Goal: Book appointment/travel/reservation

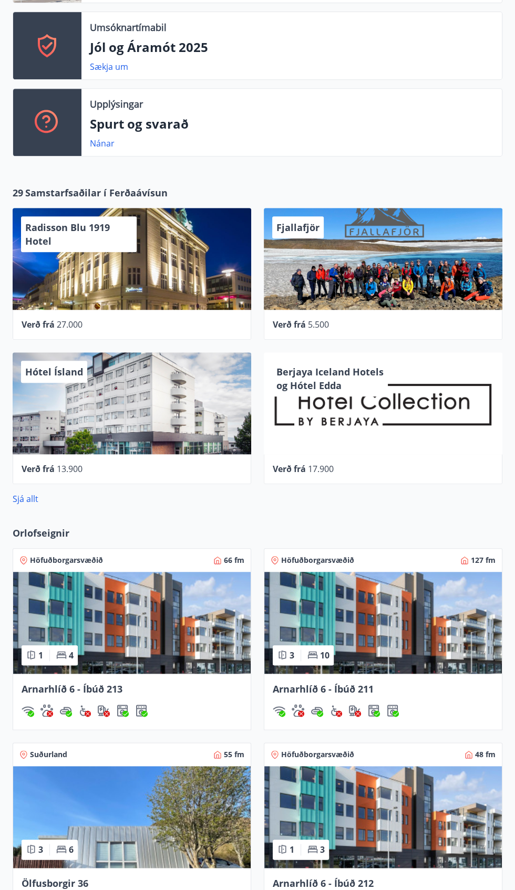
scroll to position [313, 0]
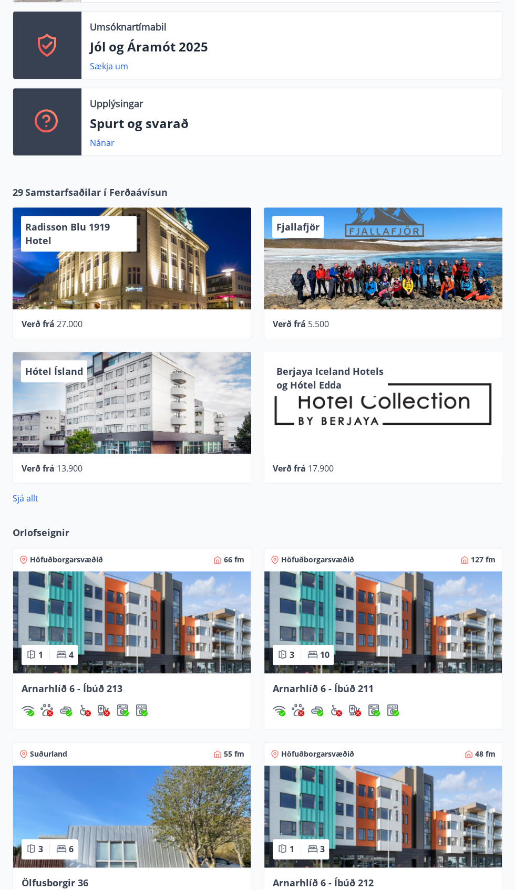
click at [131, 638] on img at bounding box center [131, 622] width 237 height 102
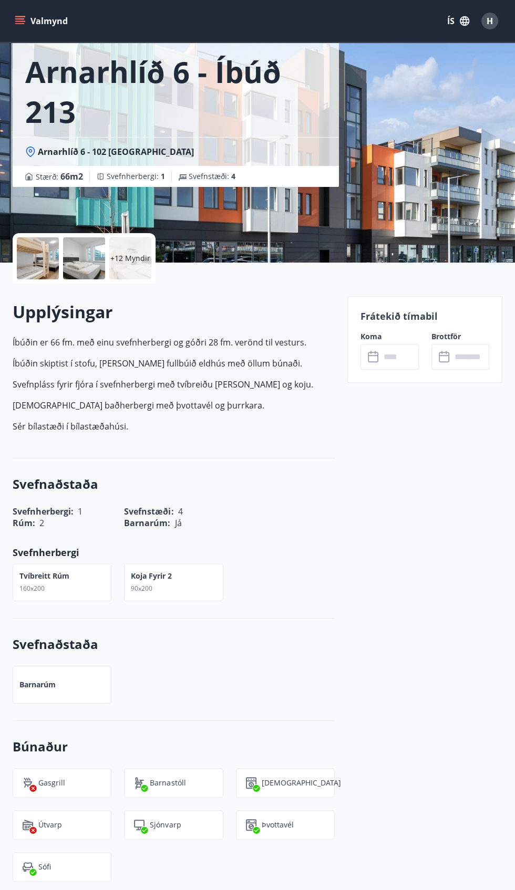
scroll to position [36, 0]
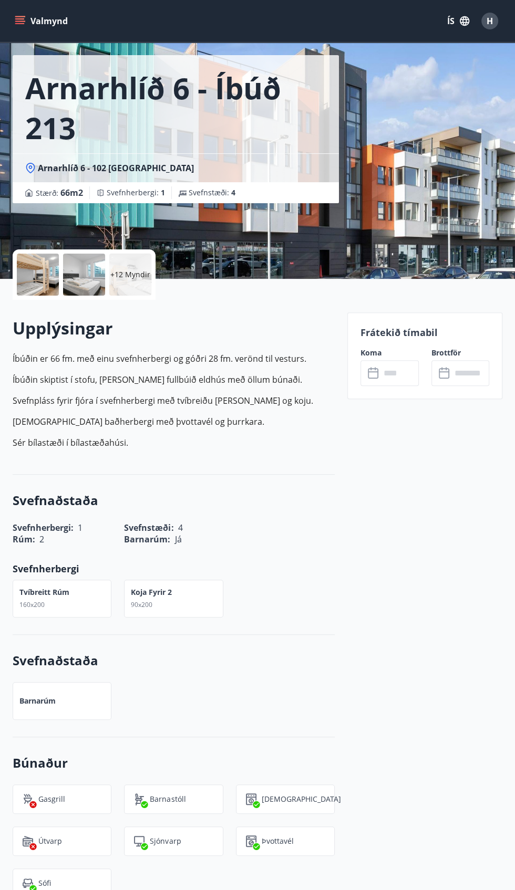
click at [441, 368] on icon at bounding box center [441, 368] width 1 height 3
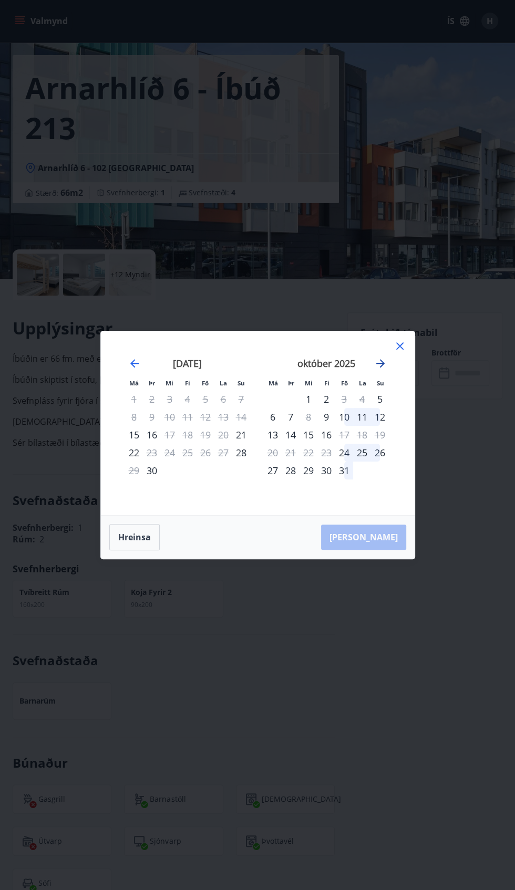
click at [377, 365] on icon "Move forward to switch to the next month." at bounding box center [380, 363] width 13 height 13
click at [380, 363] on icon "Move forward to switch to the next month." at bounding box center [380, 363] width 8 height 8
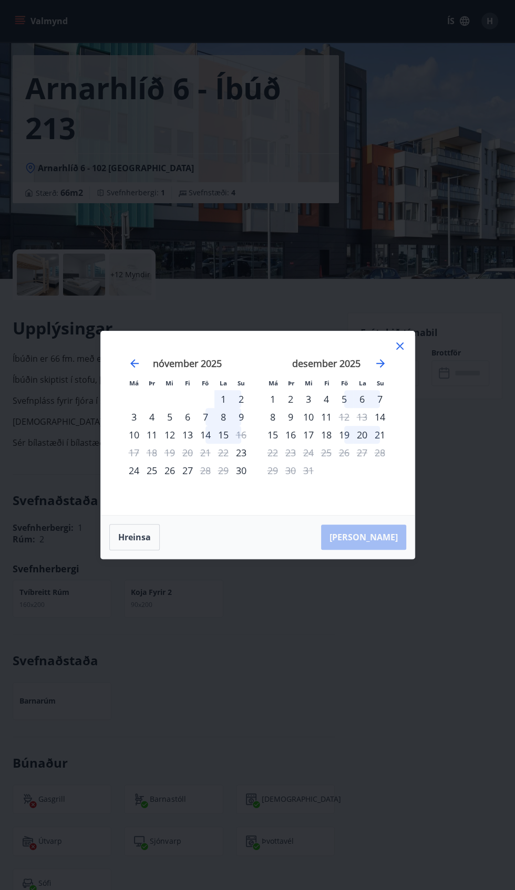
click at [373, 370] on div "desember 2025" at bounding box center [326, 367] width 125 height 46
click at [379, 358] on icon "Move forward to switch to the next month." at bounding box center [380, 363] width 13 height 13
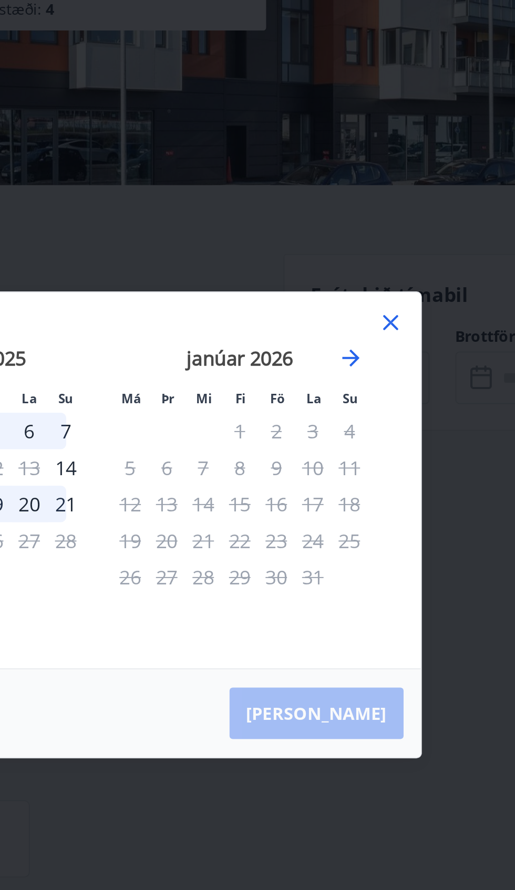
click at [269, 439] on div "12" at bounding box center [273, 435] width 18 height 18
click at [276, 436] on div "12" at bounding box center [273, 435] width 18 height 18
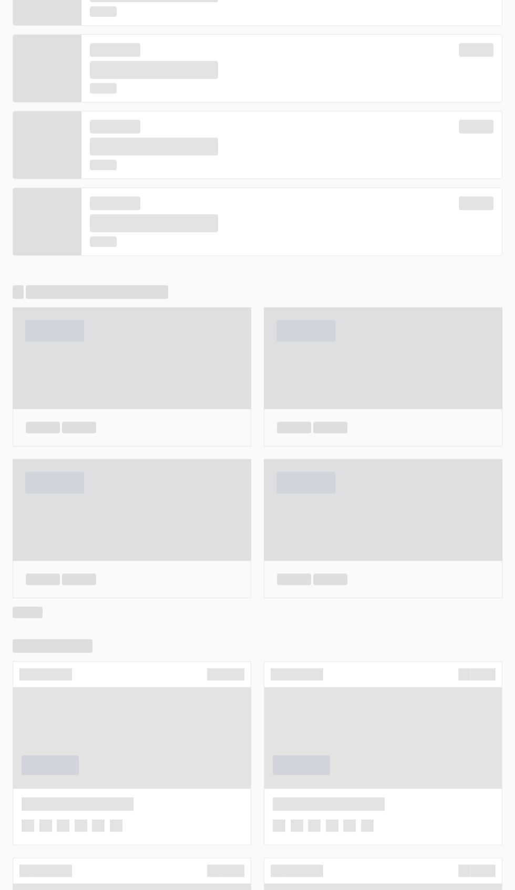
scroll to position [290, 0]
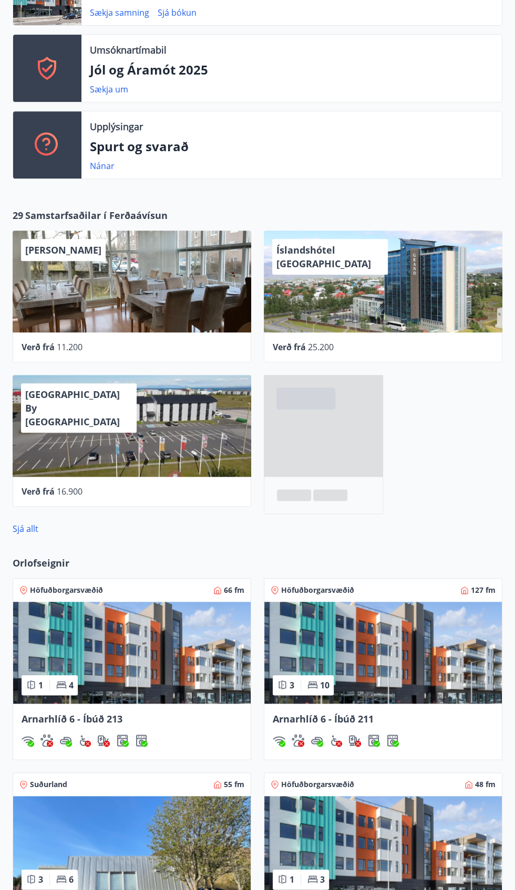
click at [404, 674] on img at bounding box center [382, 653] width 237 height 102
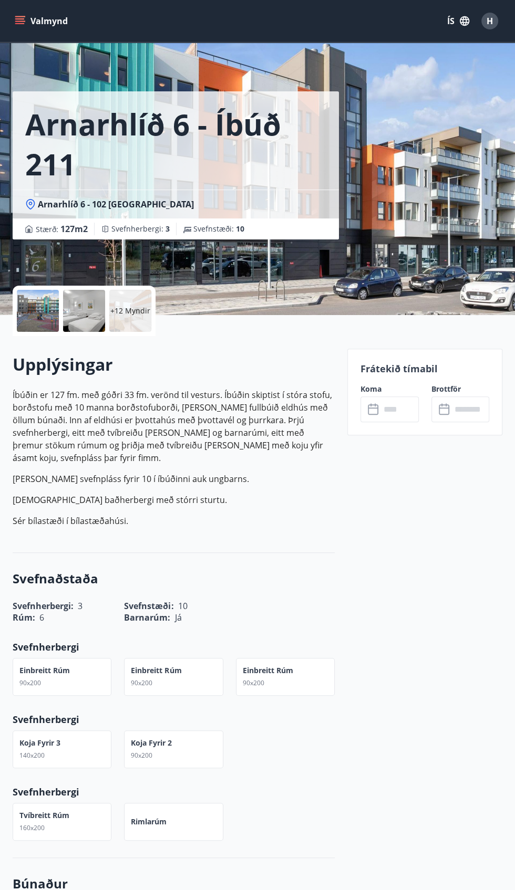
click at [435, 405] on div "​ ​" at bounding box center [460, 409] width 58 height 26
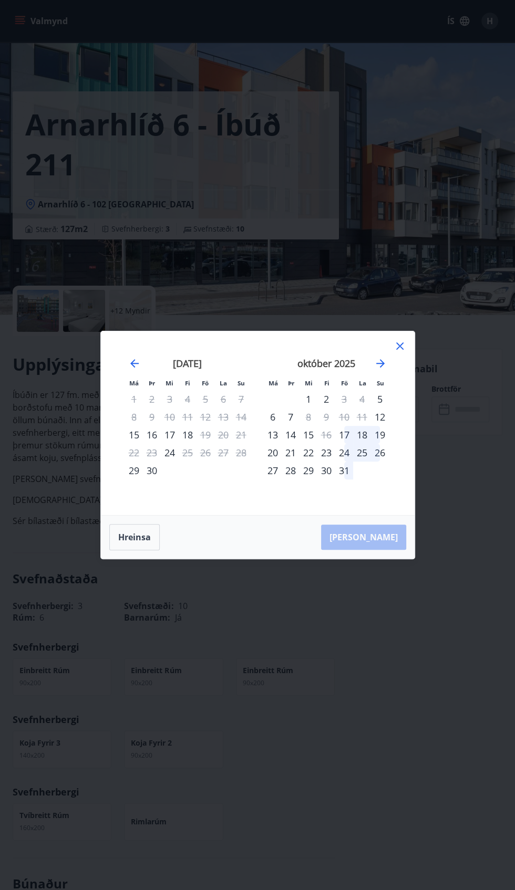
click at [360, 357] on div "október 2025" at bounding box center [326, 367] width 125 height 46
click at [380, 368] on icon "Move forward to switch to the next month." at bounding box center [380, 363] width 13 height 13
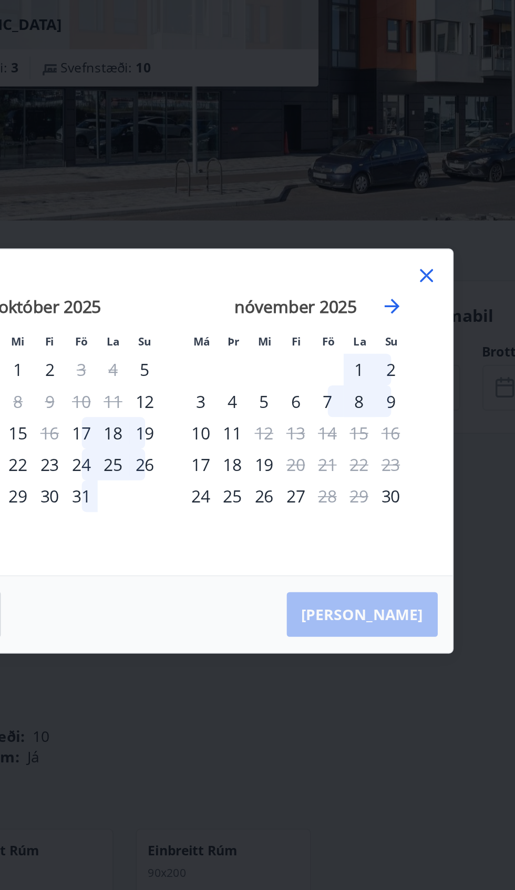
click at [399, 346] on icon at bounding box center [400, 347] width 2 height 2
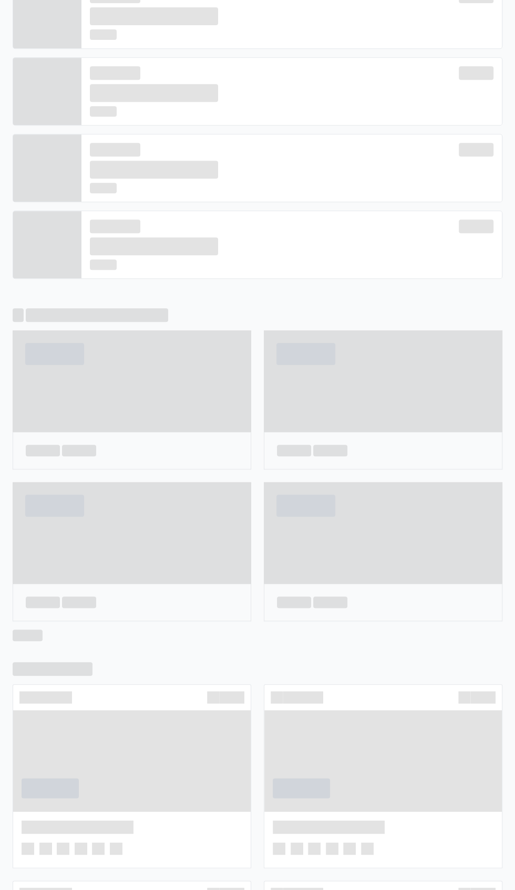
scroll to position [267, 0]
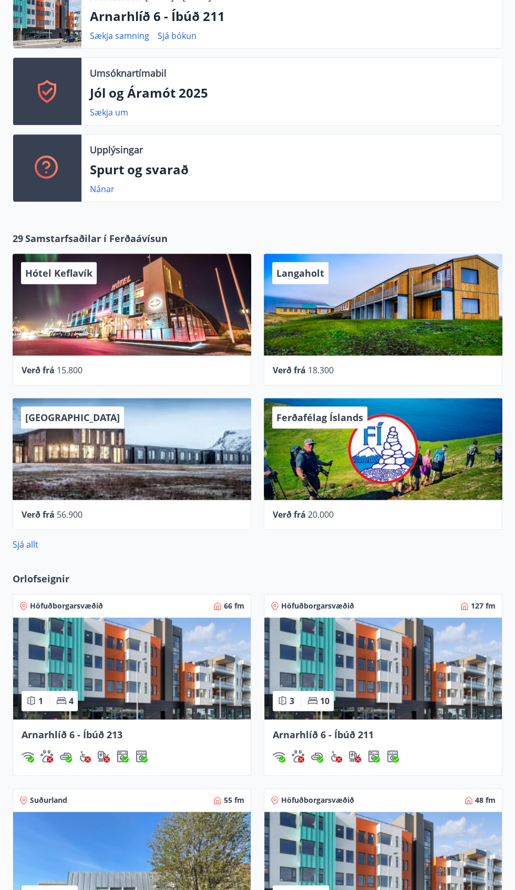
click at [423, 853] on img at bounding box center [382, 863] width 237 height 102
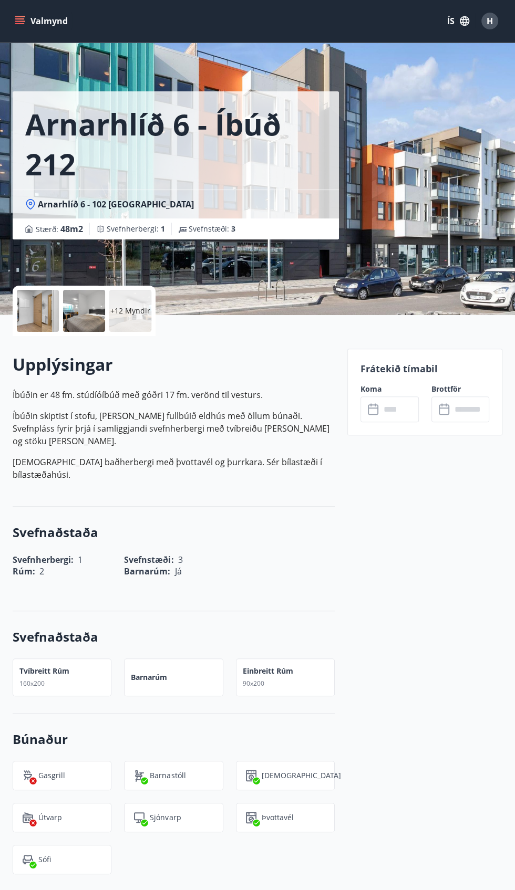
click at [418, 367] on p "Frátekið tímabil" at bounding box center [424, 369] width 129 height 14
click at [405, 381] on div "Frátekið tímabil Koma ​ ​ Brottför ​ ​" at bounding box center [424, 392] width 155 height 87
click at [448, 352] on div "Frátekið tímabil Koma ​ ​ Brottför ​ ​" at bounding box center [424, 392] width 155 height 87
click at [449, 381] on div "Frátekið tímabil Koma ​ ​ Brottför ​ ​" at bounding box center [424, 392] width 155 height 87
click at [389, 371] on p "Frátekið tímabil" at bounding box center [424, 369] width 129 height 14
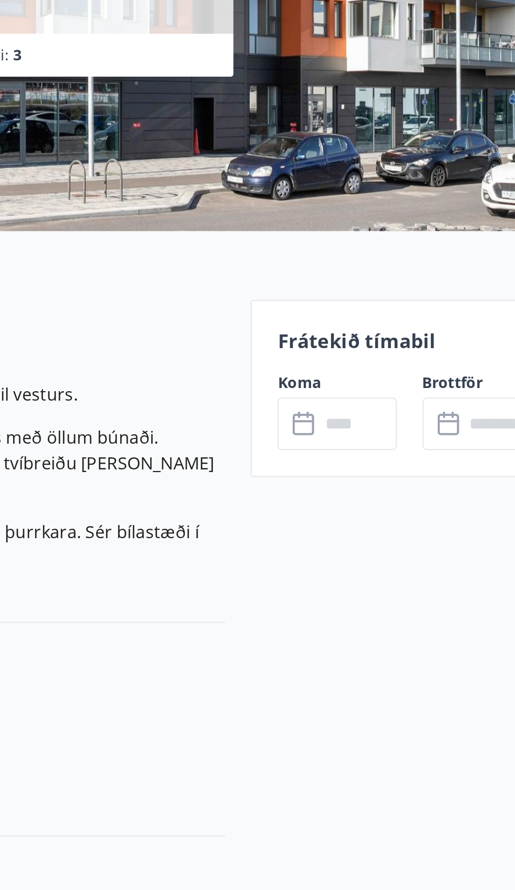
click at [418, 375] on div "Frátekið tímabil Koma ​ ​ Brottför ​ ​" at bounding box center [424, 392] width 155 height 87
click at [426, 383] on div "Frátekið tímabil Koma ​ ​ Brottför ​ ​" at bounding box center [424, 392] width 155 height 87
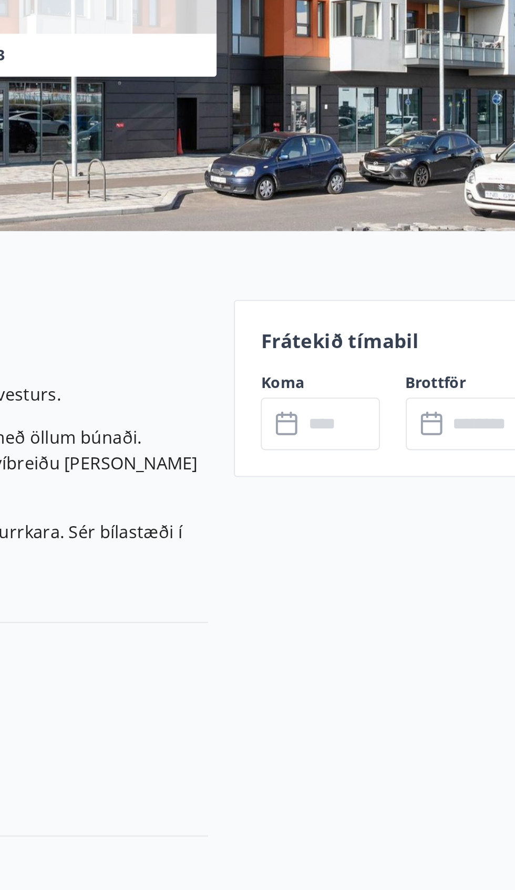
click at [416, 379] on div "Frátekið tímabil Koma ​ ​ Brottför ​ ​" at bounding box center [424, 392] width 155 height 87
click at [424, 377] on div "Frátekið tímabil Koma ​ ​ Brottför ​ ​" at bounding box center [424, 392] width 155 height 87
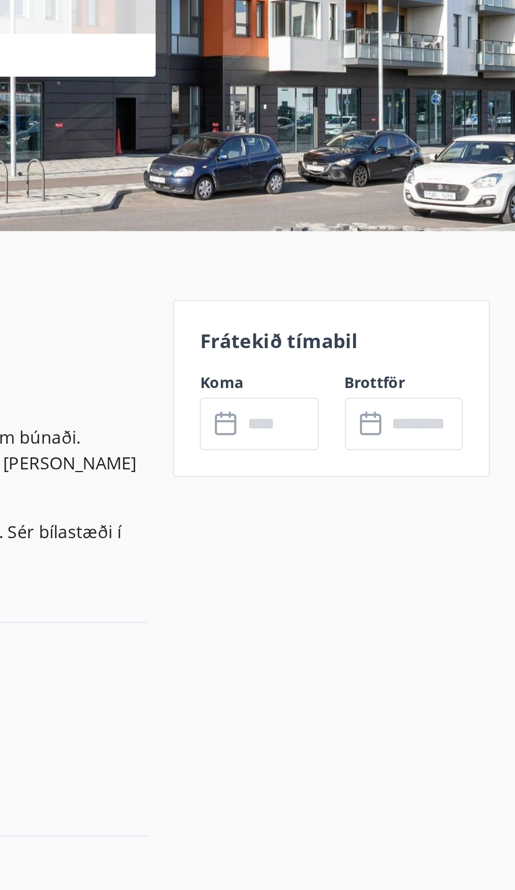
click at [425, 374] on p "Frátekið tímabil" at bounding box center [424, 369] width 129 height 14
click at [418, 370] on p "Frátekið tímabil" at bounding box center [424, 369] width 129 height 14
click at [369, 397] on div "​ ​" at bounding box center [389, 409] width 58 height 26
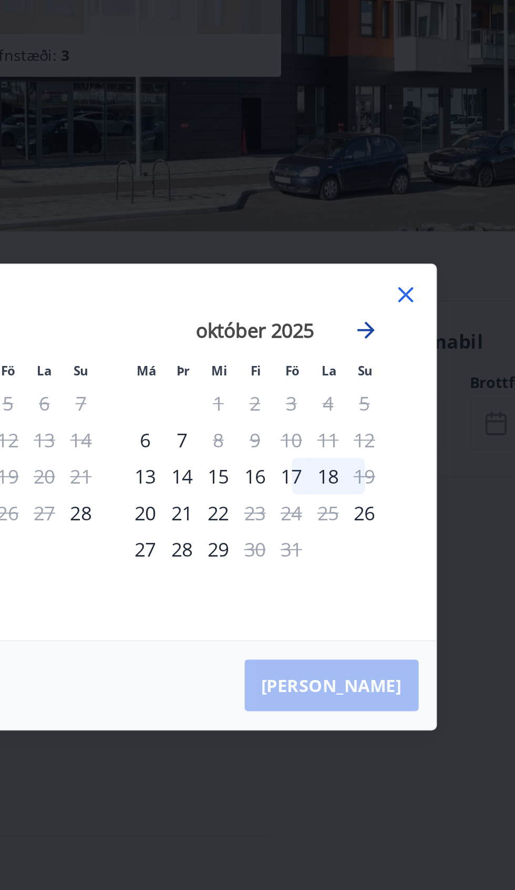
click at [379, 360] on icon "Move forward to switch to the next month." at bounding box center [380, 363] width 13 height 13
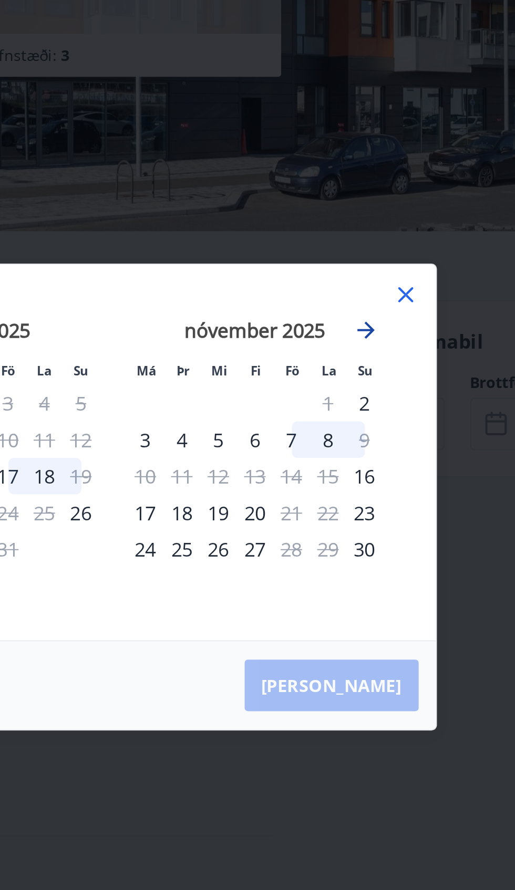
click at [374, 359] on icon "Move forward to switch to the next month." at bounding box center [380, 363] width 13 height 13
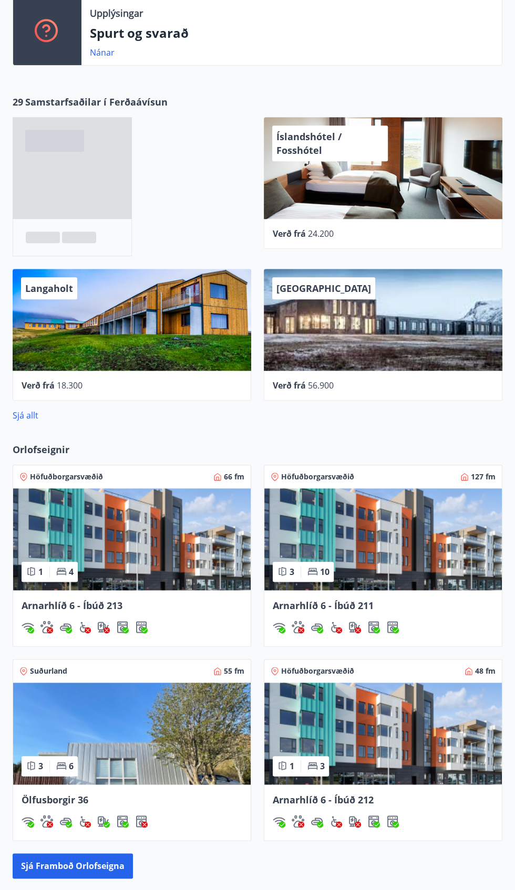
scroll to position [411, 0]
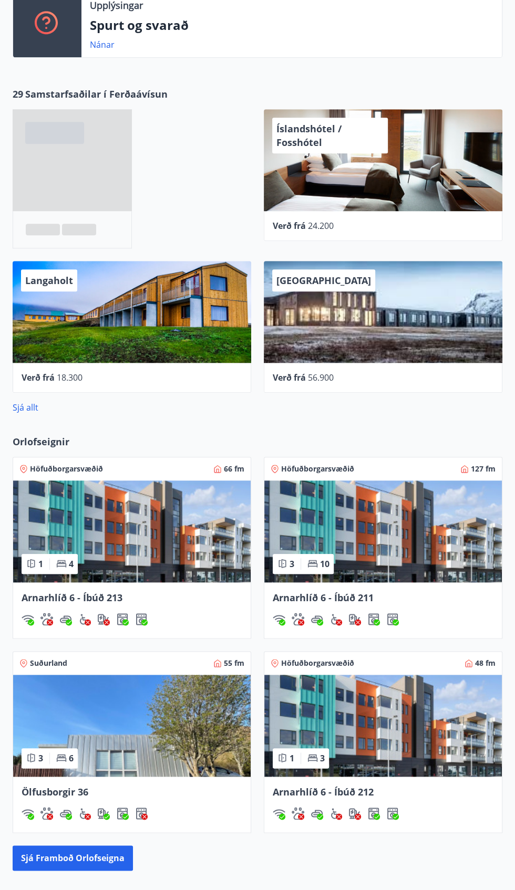
click at [153, 761] on img at bounding box center [131, 726] width 237 height 102
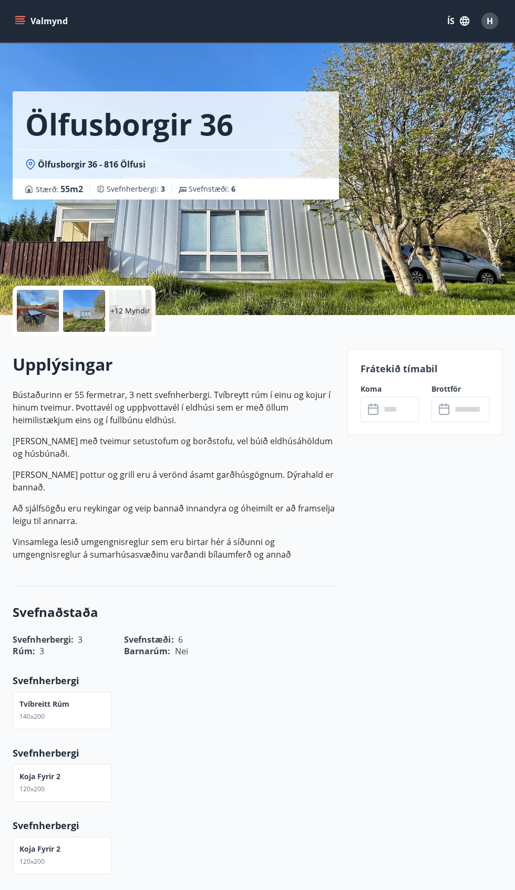
click at [411, 399] on input "text" at bounding box center [399, 409] width 38 height 26
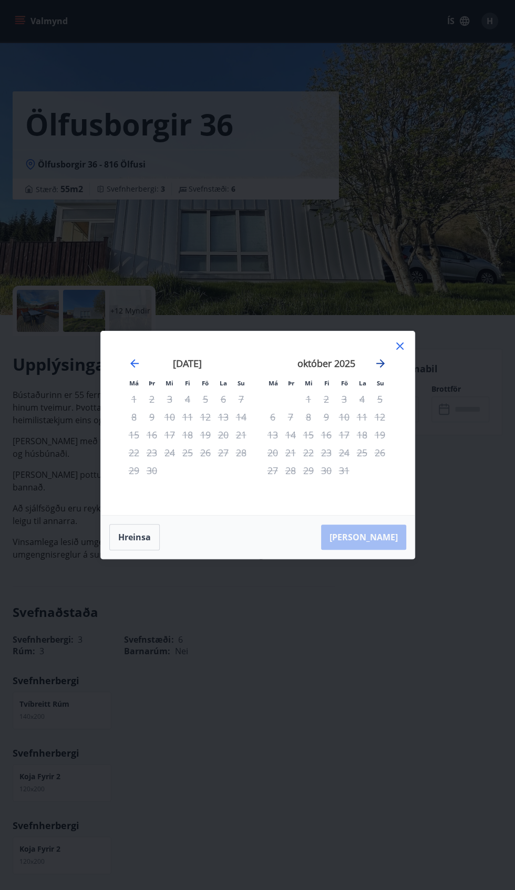
click at [375, 370] on icon "Move forward to switch to the next month." at bounding box center [380, 363] width 13 height 13
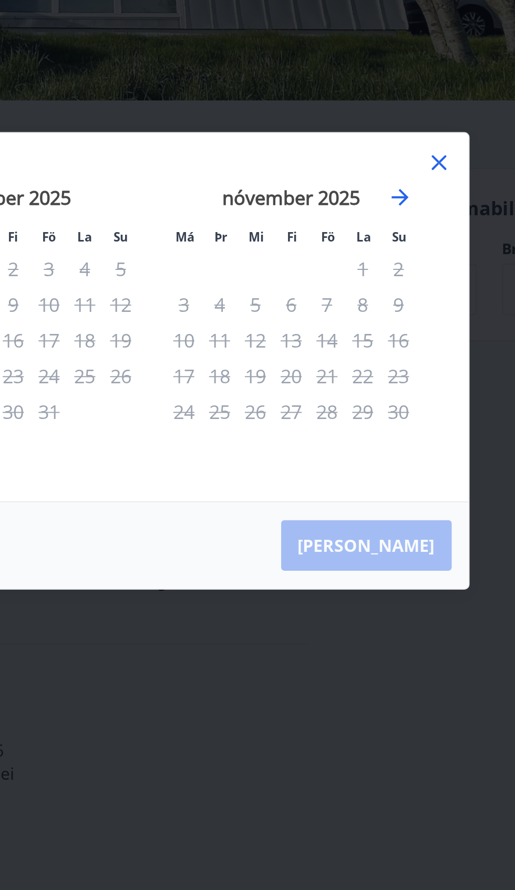
click at [343, 479] on div "28" at bounding box center [344, 471] width 18 height 18
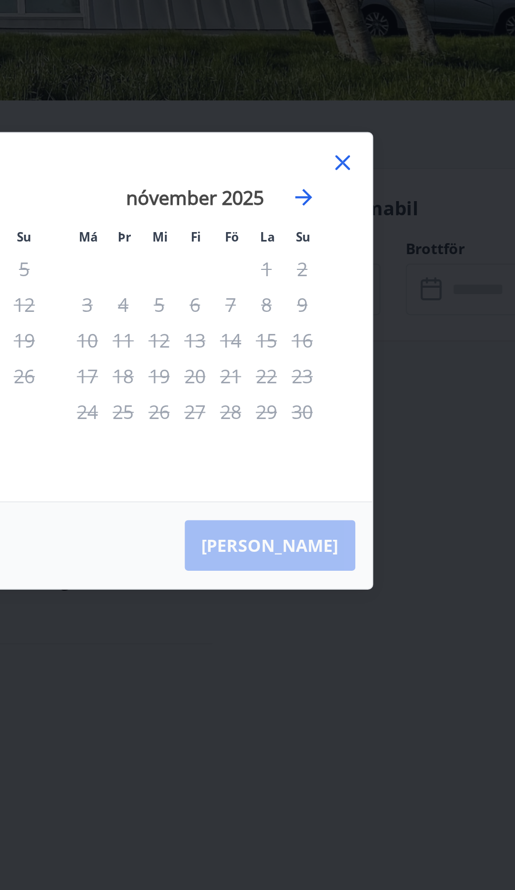
click at [399, 347] on icon at bounding box center [400, 347] width 2 height 2
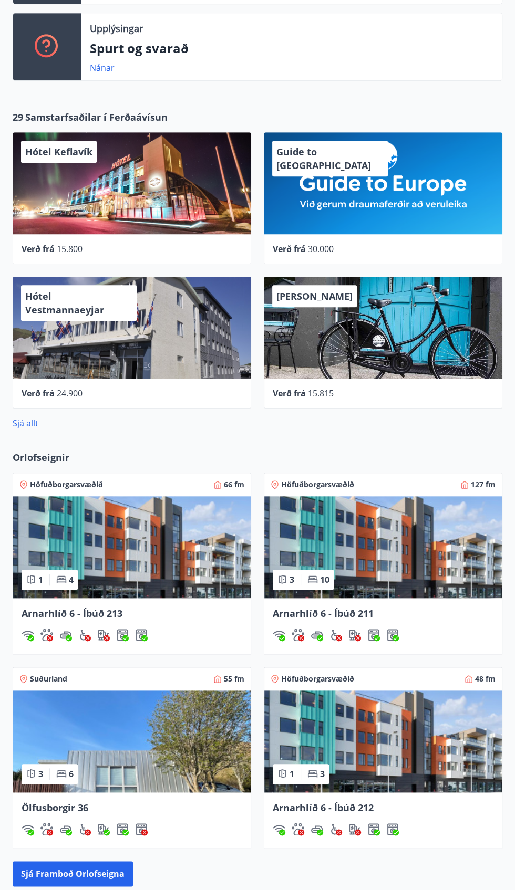
scroll to position [404, 0]
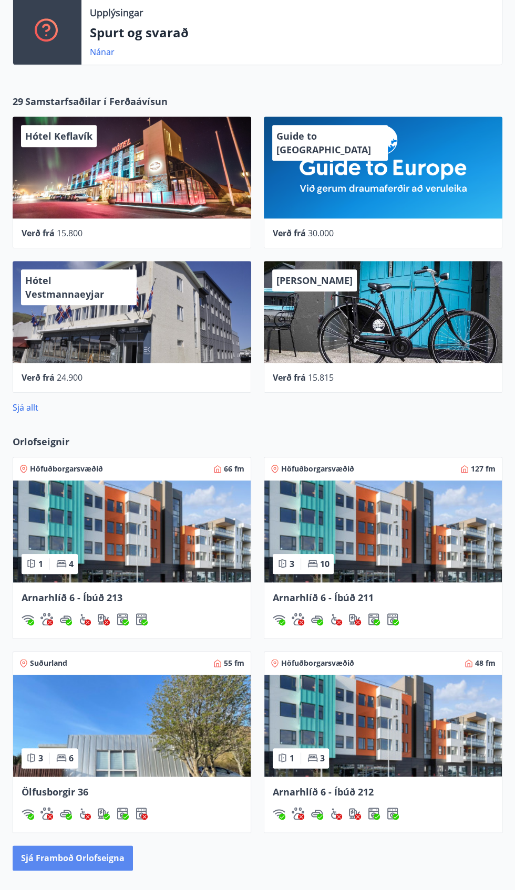
click at [97, 853] on button "Sjá framboð orlofseigna" at bounding box center [73, 858] width 120 height 25
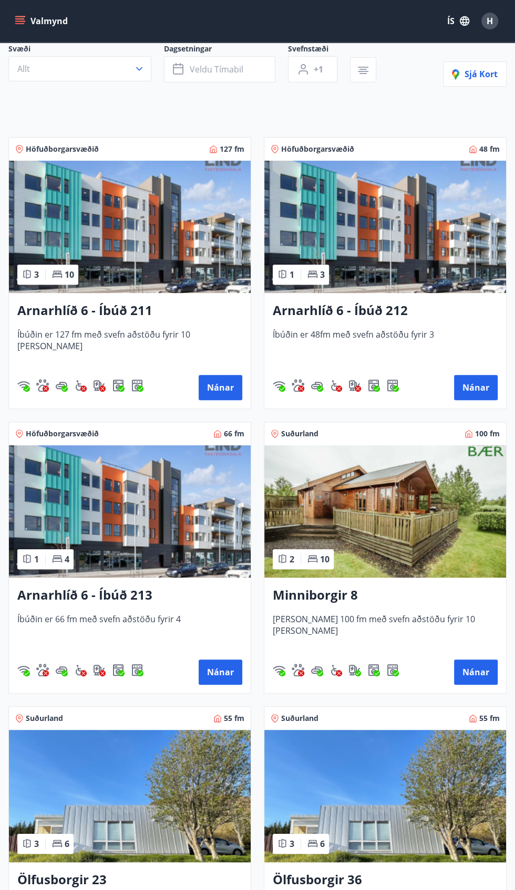
scroll to position [202, 0]
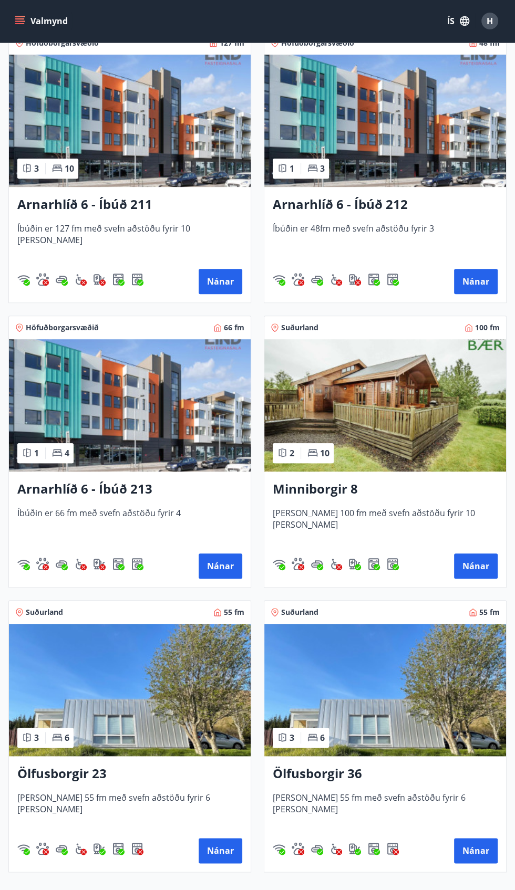
click at [148, 744] on img at bounding box center [130, 690] width 242 height 132
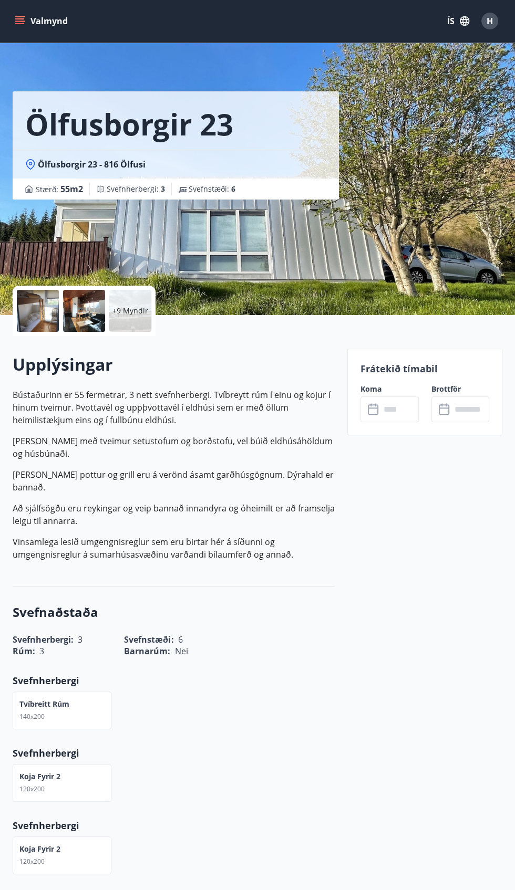
click at [455, 410] on input "text" at bounding box center [470, 409] width 38 height 26
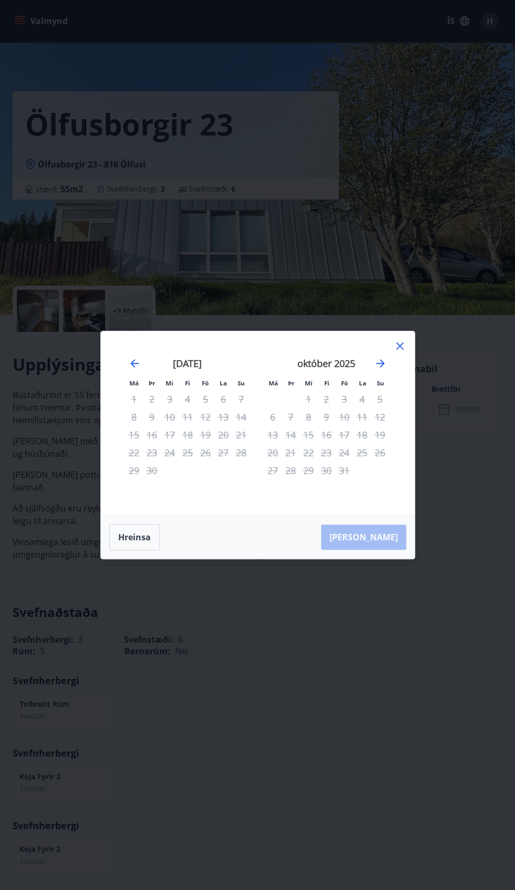
click at [379, 408] on div "5" at bounding box center [380, 399] width 18 height 18
click at [360, 408] on div "4" at bounding box center [362, 399] width 18 height 18
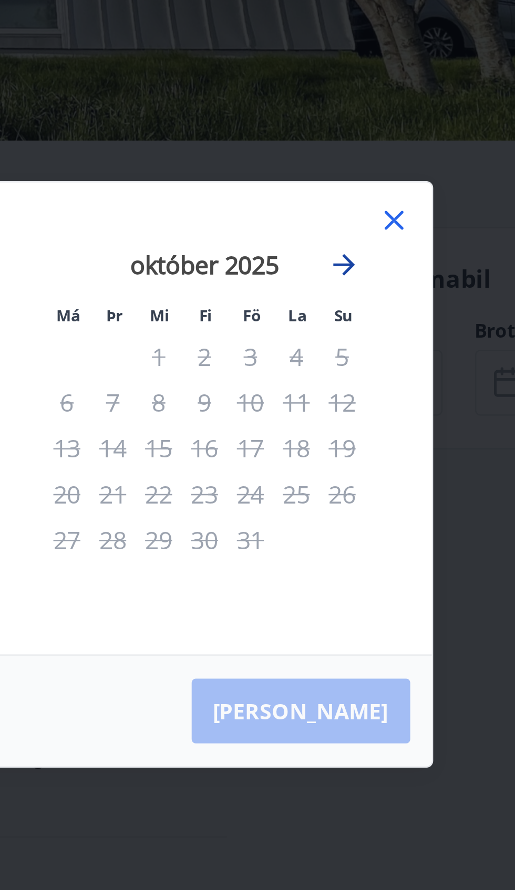
click at [374, 370] on icon "Move forward to switch to the next month." at bounding box center [380, 363] width 13 height 13
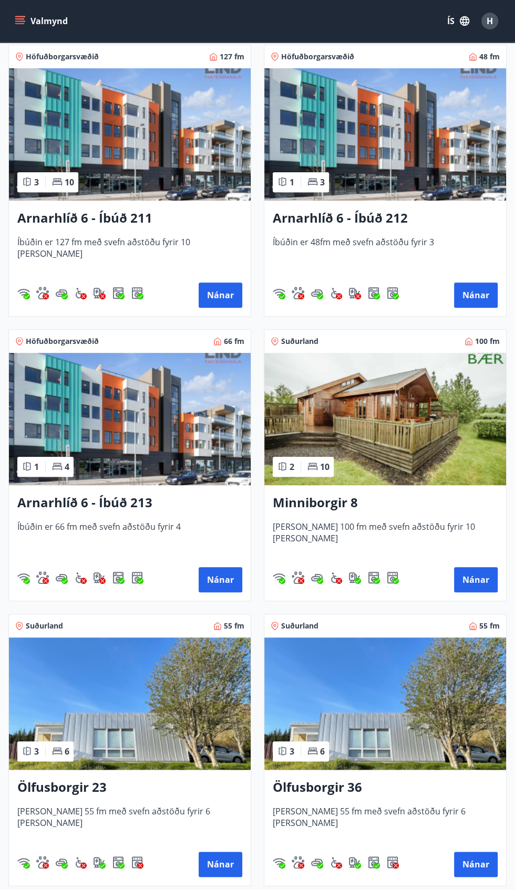
click at [415, 452] on img at bounding box center [385, 419] width 242 height 132
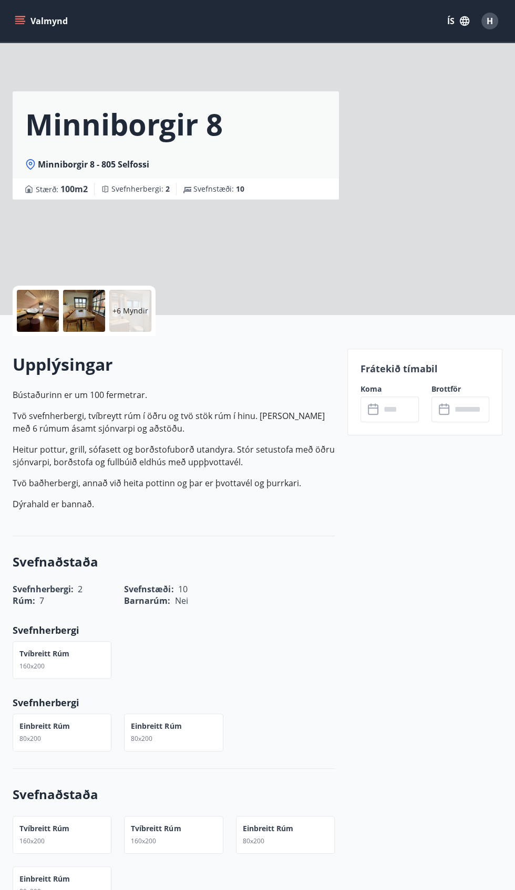
click at [425, 369] on p "Frátekið tímabil" at bounding box center [424, 369] width 129 height 14
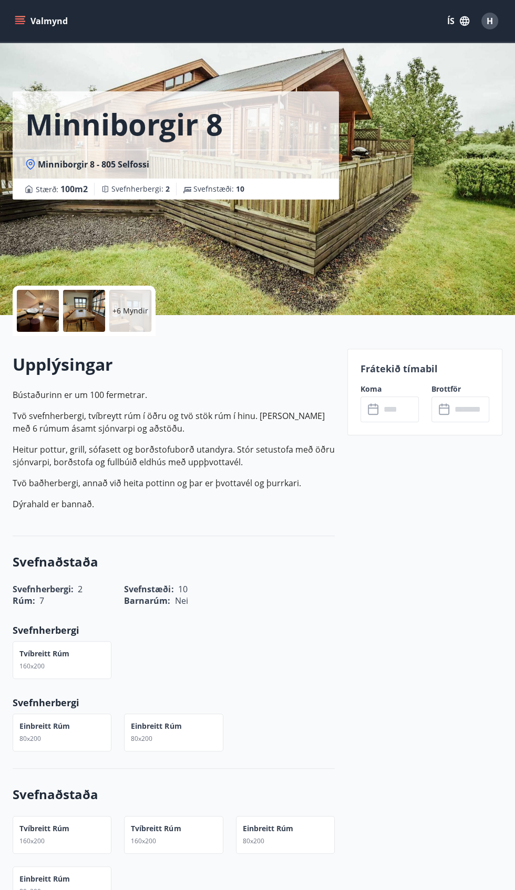
click at [437, 397] on div "​ ​" at bounding box center [460, 409] width 58 height 26
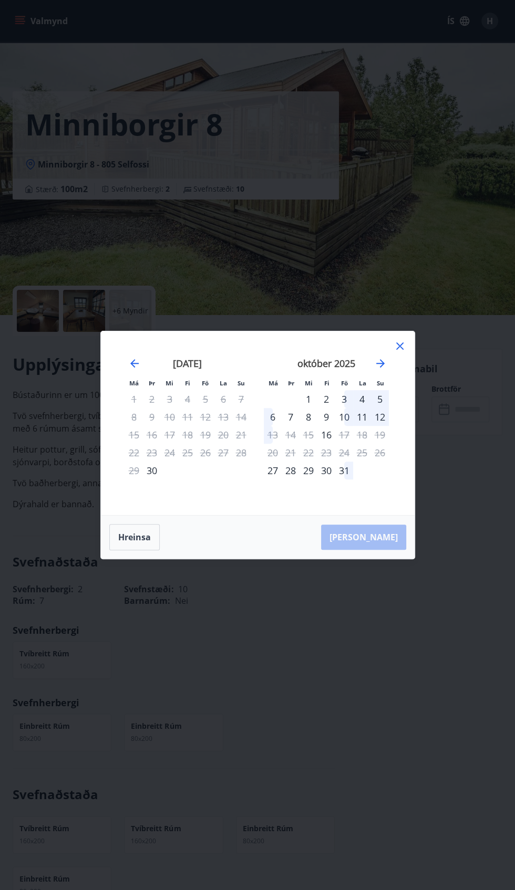
click at [360, 390] on div "október 2025" at bounding box center [326, 367] width 125 height 46
click at [380, 368] on icon "Move forward to switch to the next month." at bounding box center [380, 363] width 8 height 8
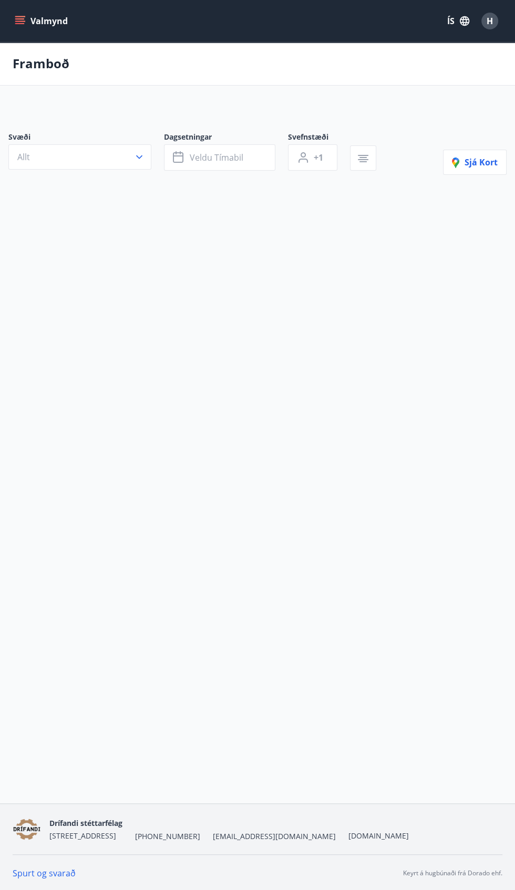
scroll to position [404, 0]
